Goal: Task Accomplishment & Management: Use online tool/utility

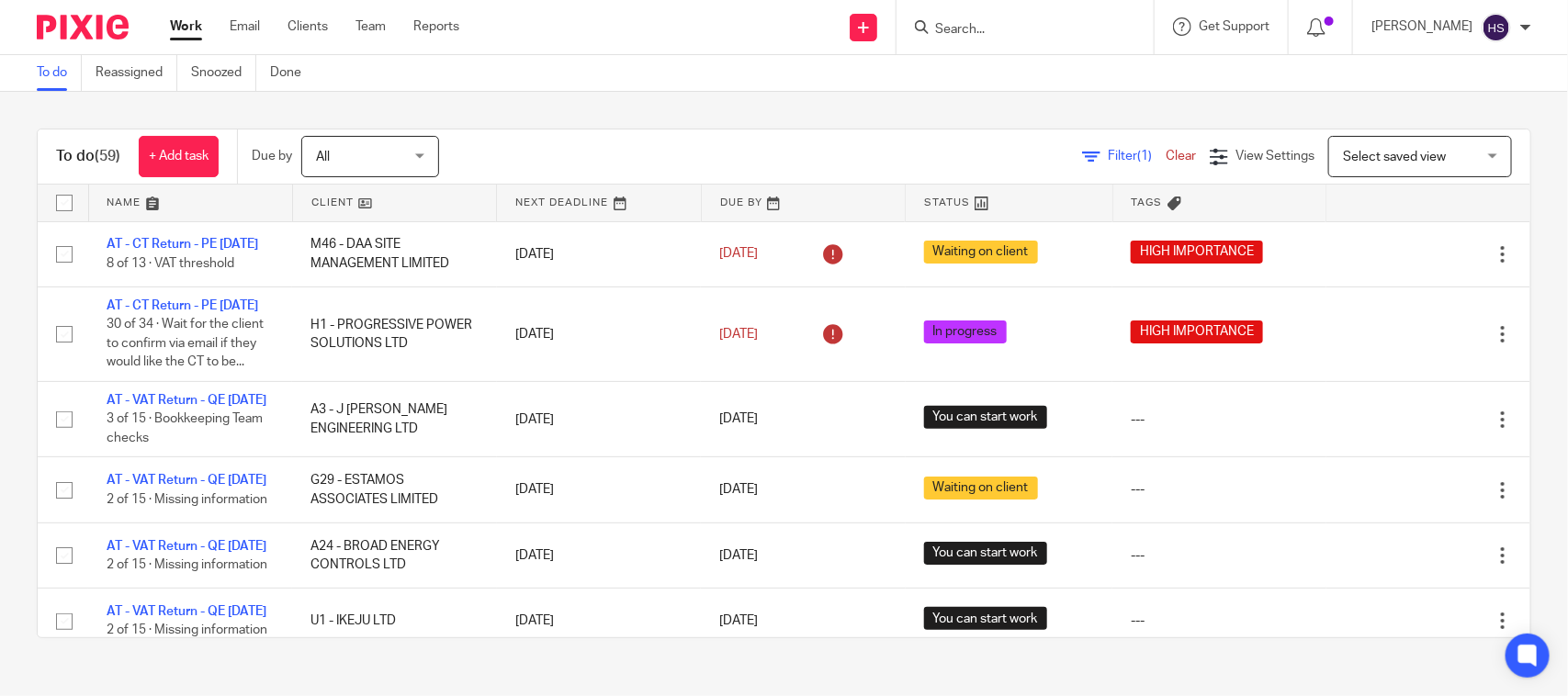
click at [1108, 152] on span "Filter (1)" at bounding box center [1136, 156] width 58 height 13
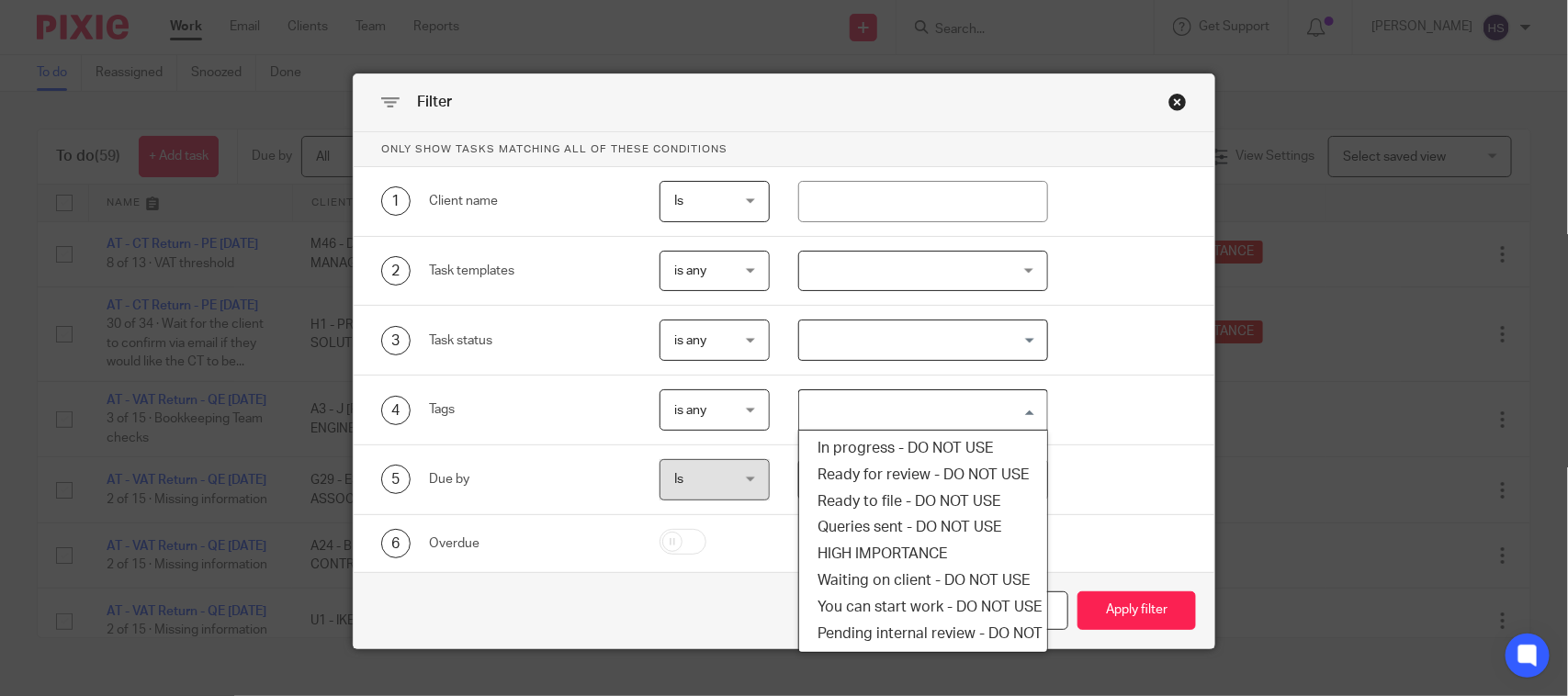
click at [896, 404] on input "Search for option" at bounding box center [918, 409] width 235 height 32
click at [892, 544] on li "HIGH IMPORTANCE" at bounding box center [922, 554] width 247 height 27
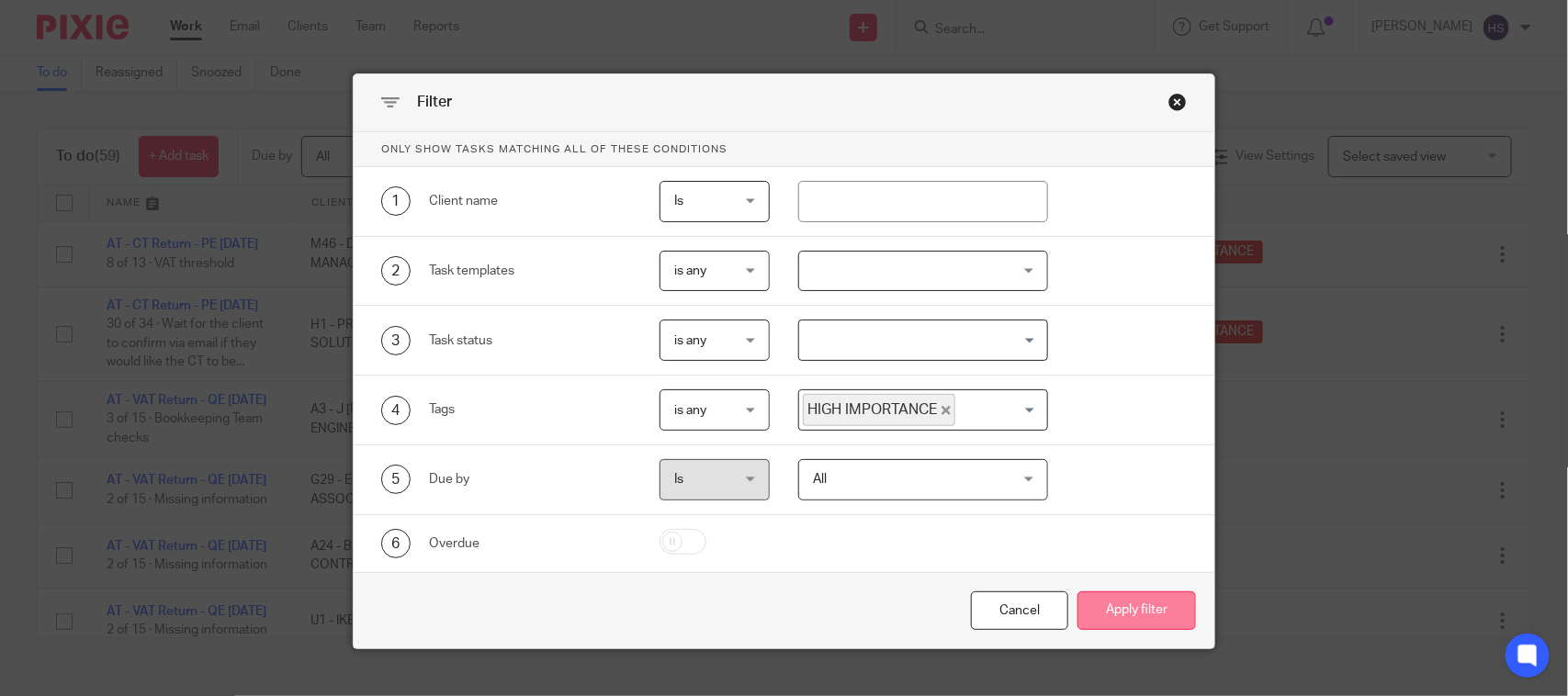
click at [1077, 604] on button "Apply filter" at bounding box center [1136, 611] width 118 height 40
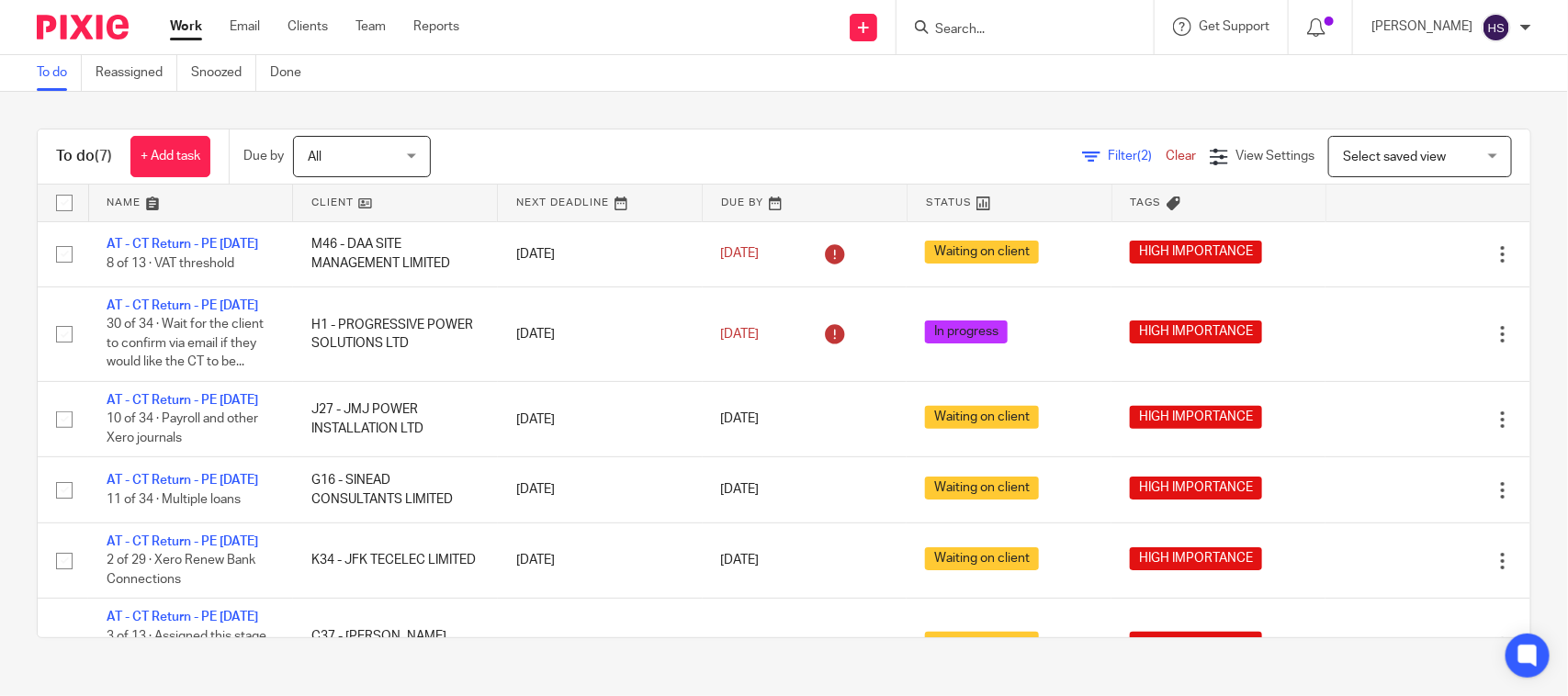
click at [579, 136] on div "Filter (2) Clear View Settings View Settings (2) Filters Clear Save Manage save…" at bounding box center [996, 156] width 1067 height 42
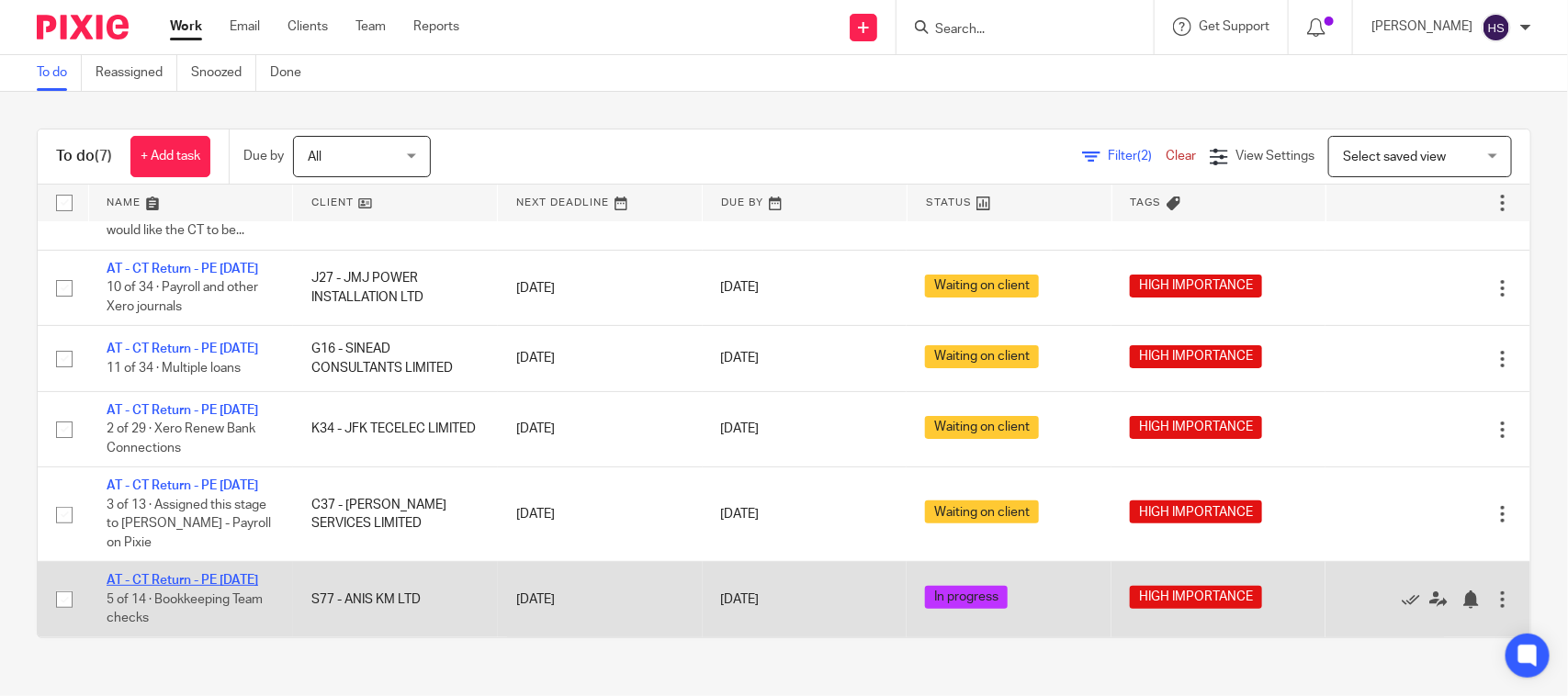
click at [164, 574] on link "AT - CT Return - PE [DATE]" at bounding box center [182, 580] width 152 height 13
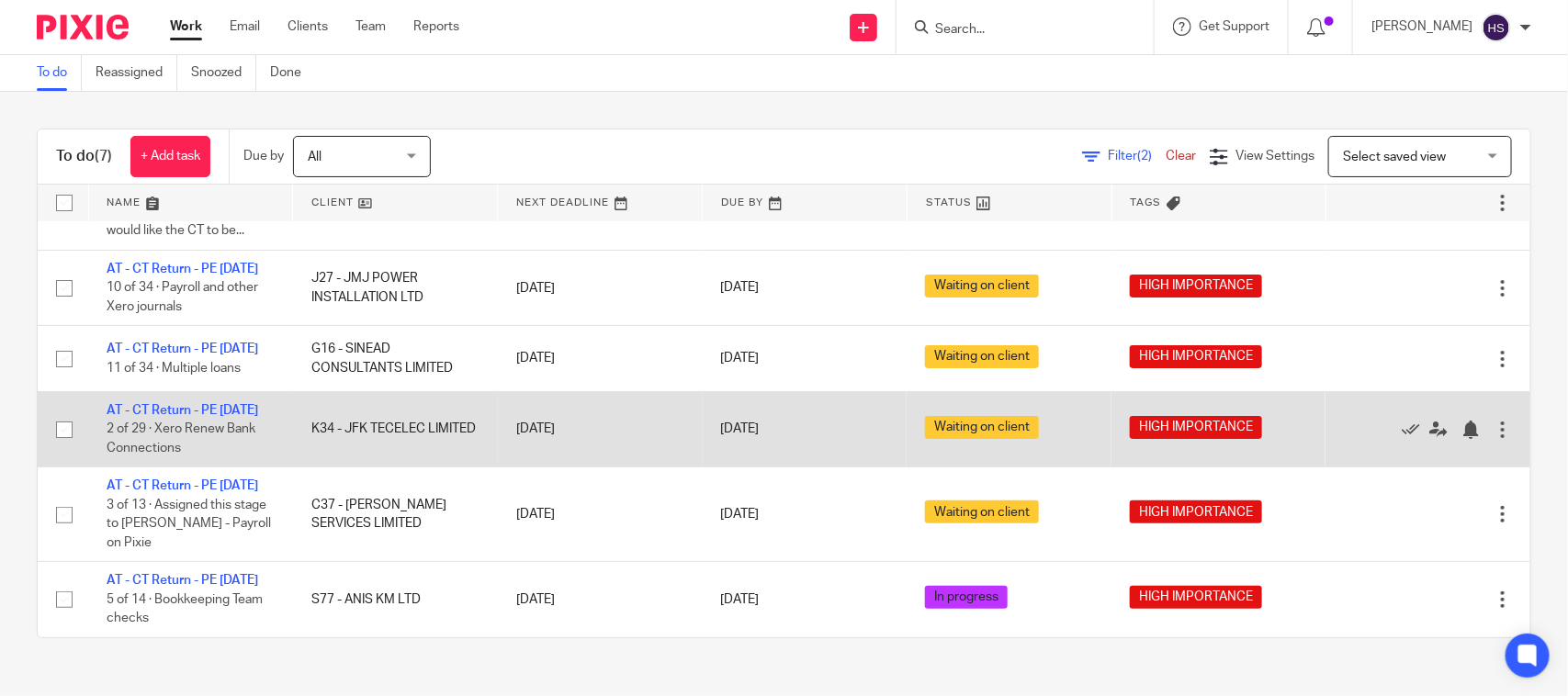
click at [553, 111] on div "To do (7) + Add task Due by All All Today Tomorrow This week Next week This mon…" at bounding box center [784, 383] width 1568 height 583
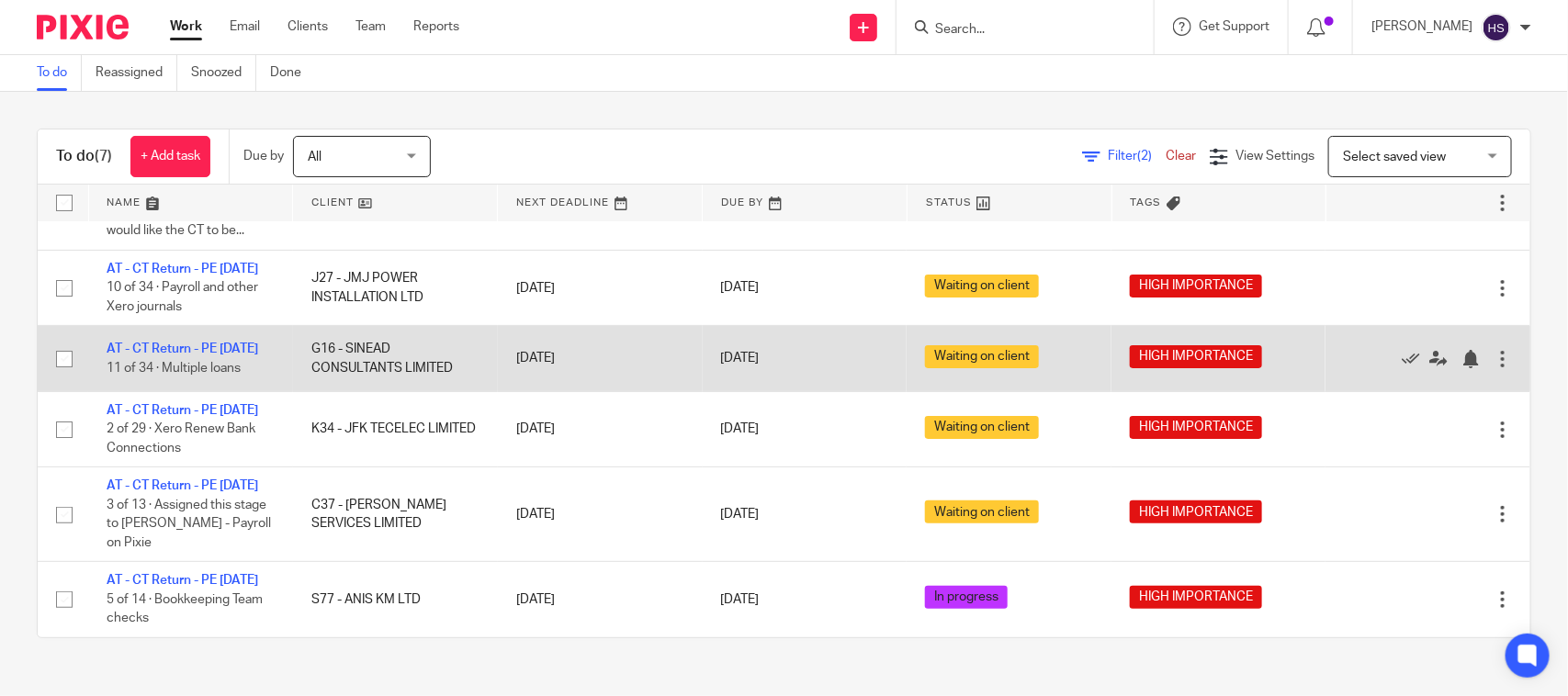
drag, startPoint x: 751, startPoint y: 418, endPoint x: 767, endPoint y: 318, distance: 101.3
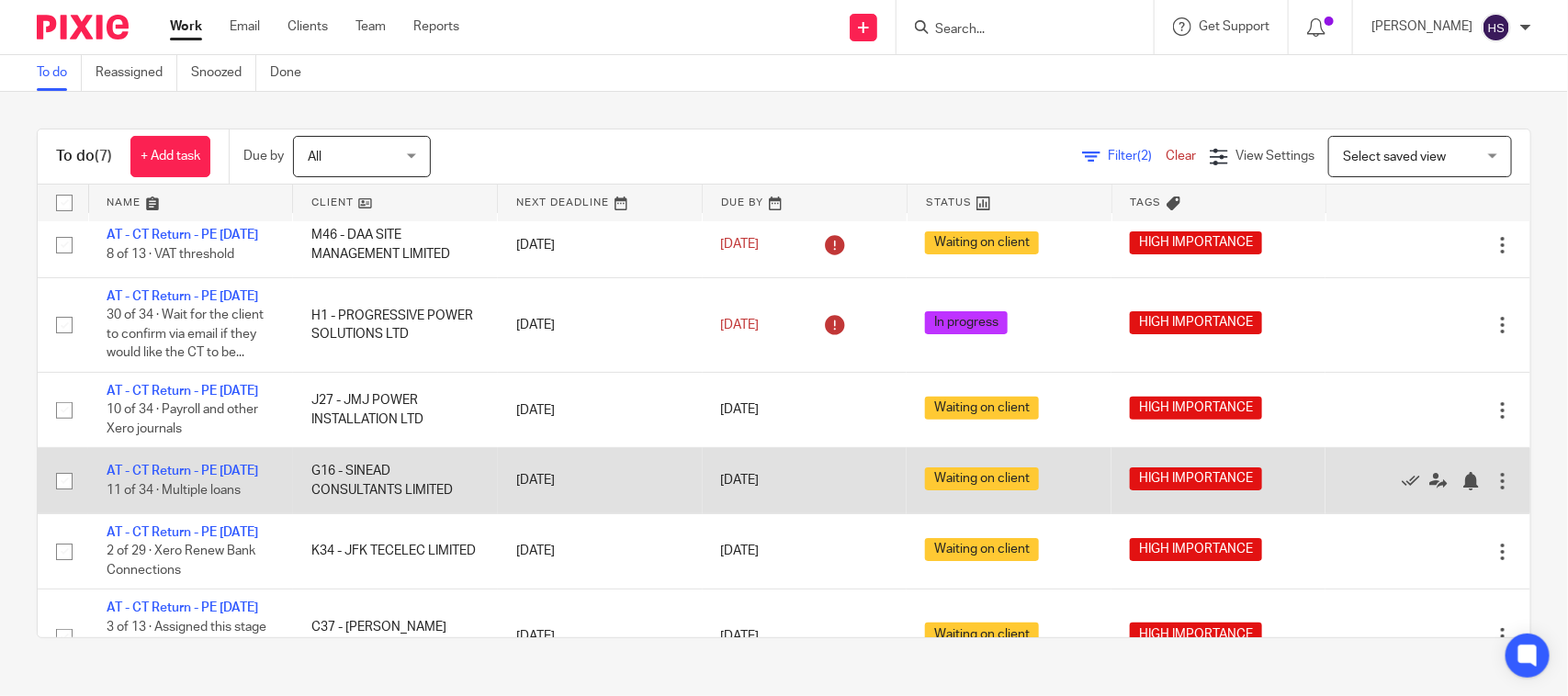
scroll to position [0, 0]
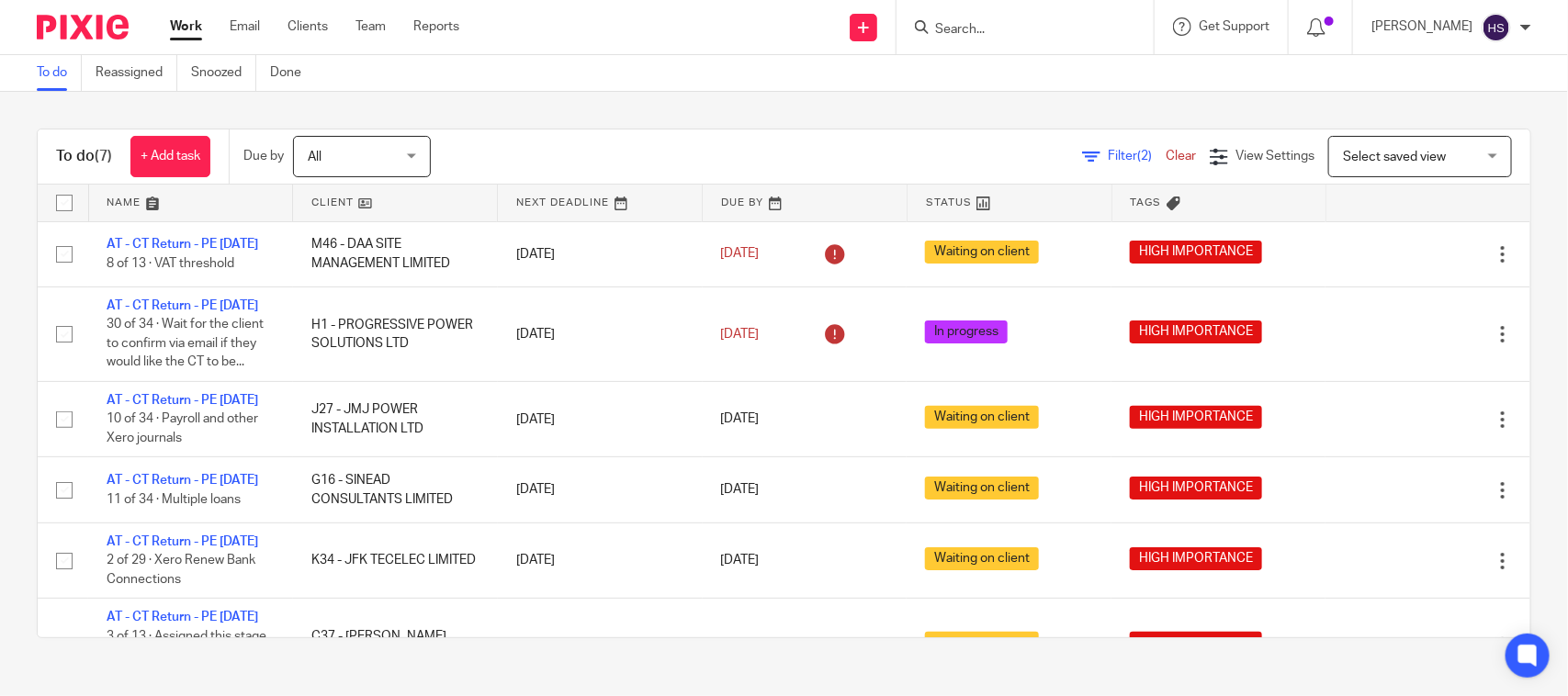
click at [181, 16] on div "Work Email Clients Team Reports Work Email Clients Team Reports Settings" at bounding box center [319, 27] width 335 height 55
click at [181, 28] on link "Work" at bounding box center [186, 27] width 32 height 18
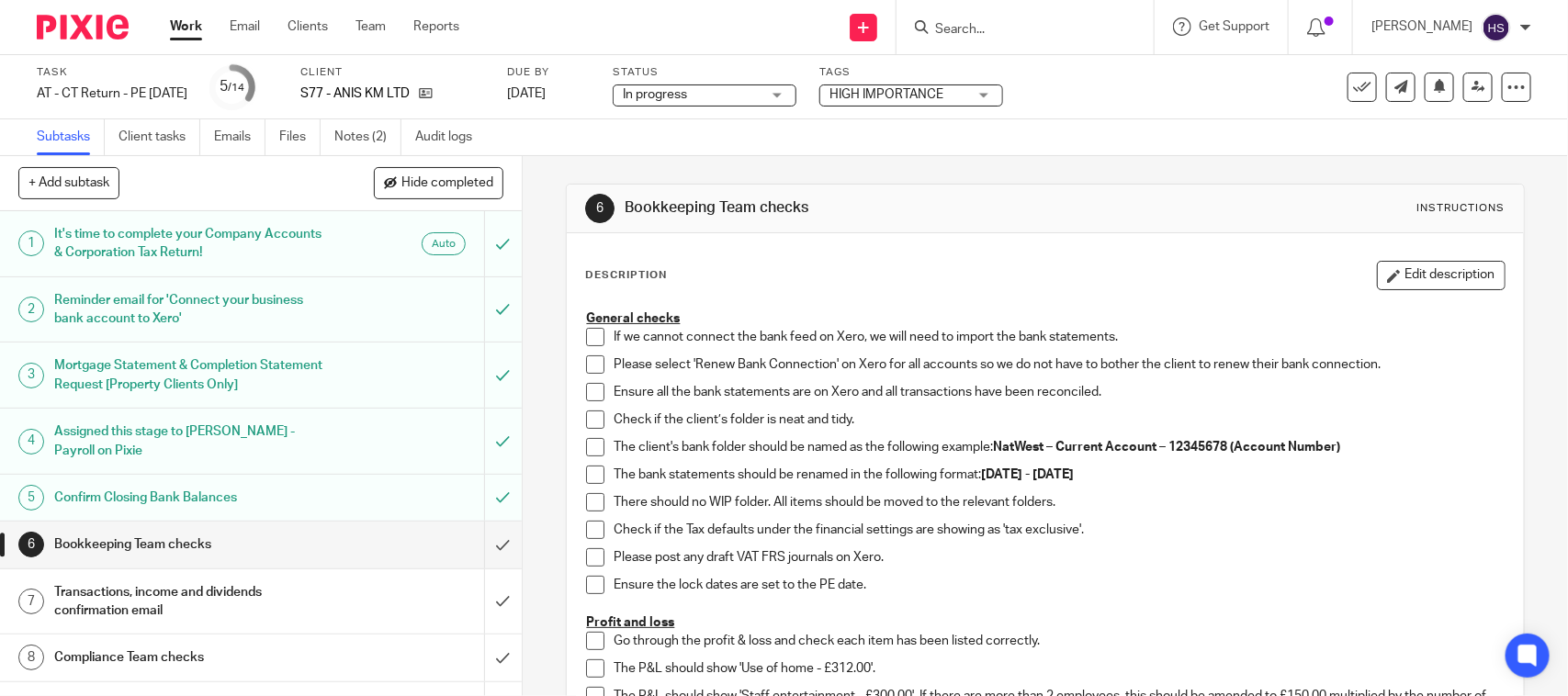
click at [350, 135] on link "Notes (2)" at bounding box center [368, 137] width 67 height 36
